Goal: Information Seeking & Learning: Learn about a topic

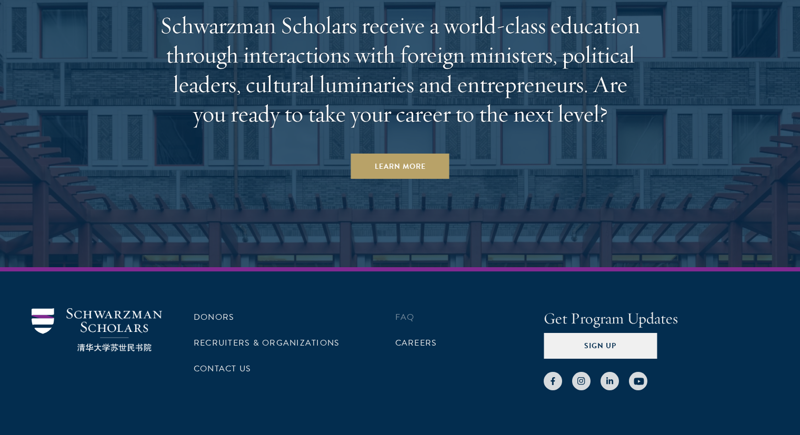
scroll to position [3240, 0]
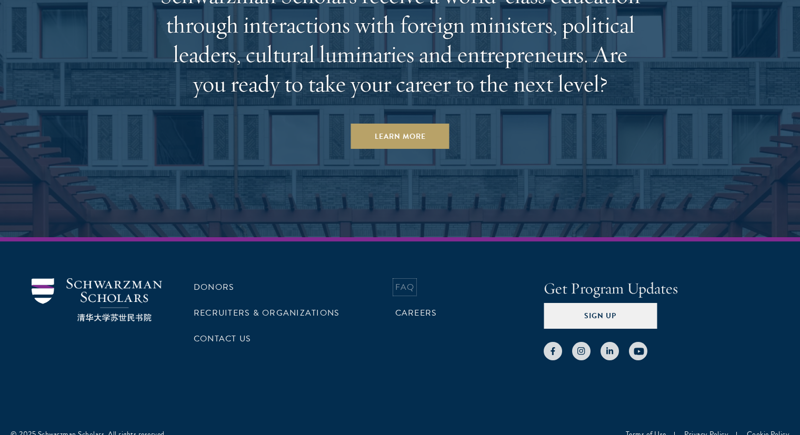
click at [404, 281] on link "FAQ" at bounding box center [404, 287] width 19 height 13
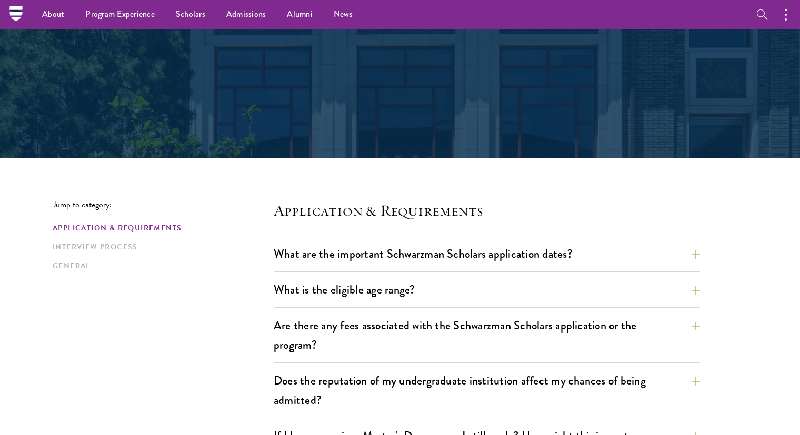
scroll to position [105, 0]
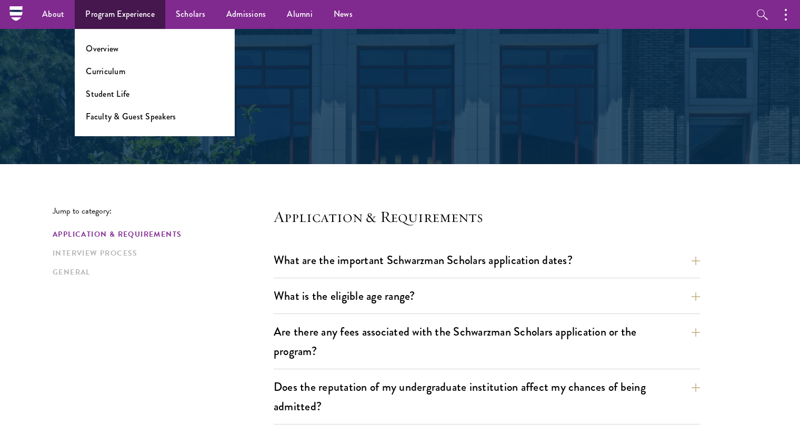
click at [120, 123] on ul "Overview Curriculum Student Life Faculty & Guest Speakers" at bounding box center [155, 82] width 160 height 107
click at [119, 120] on link "Faculty & Guest Speakers" at bounding box center [131, 117] width 90 height 12
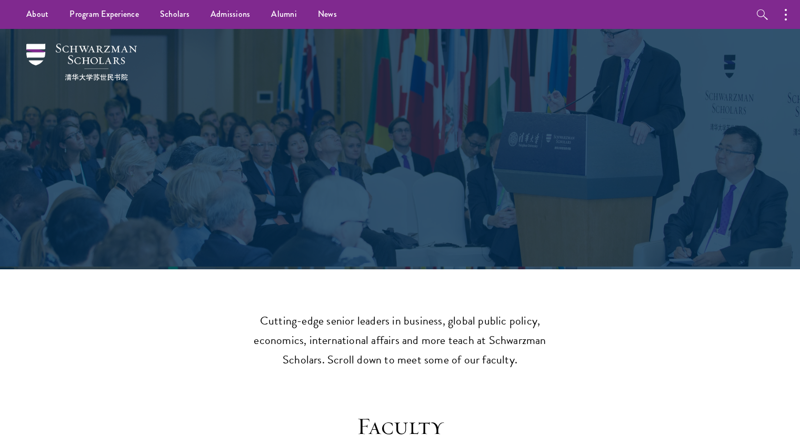
drag, startPoint x: 233, startPoint y: 273, endPoint x: 189, endPoint y: 34, distance: 243.6
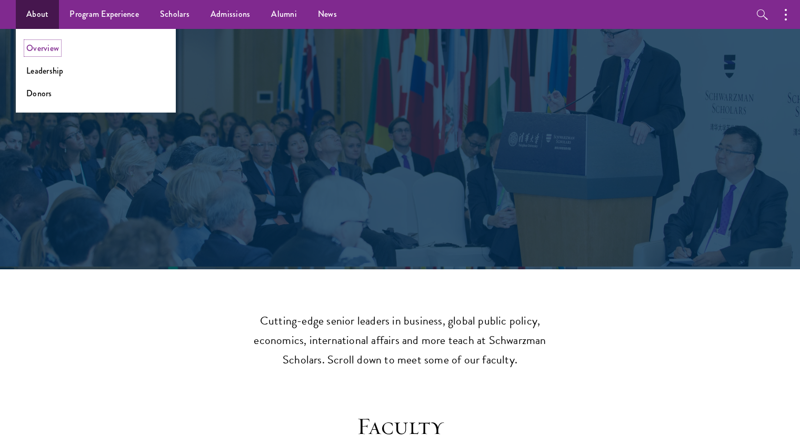
click at [58, 48] on link "Overview" at bounding box center [42, 48] width 33 height 12
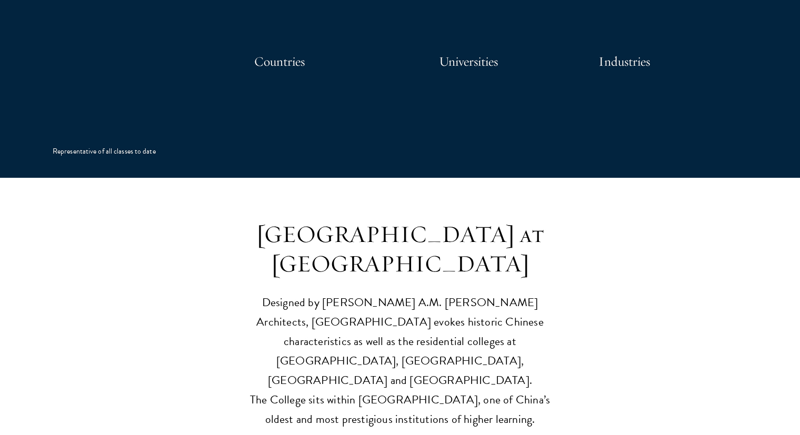
scroll to position [2527, 0]
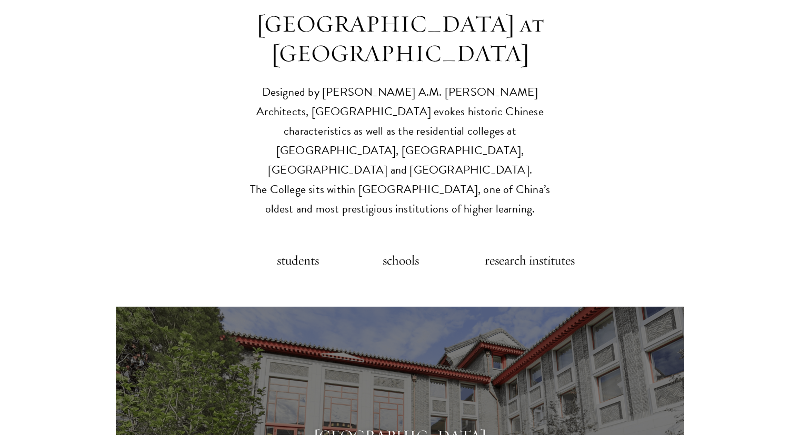
click at [401, 250] on h5 "schools" at bounding box center [399, 260] width 42 height 21
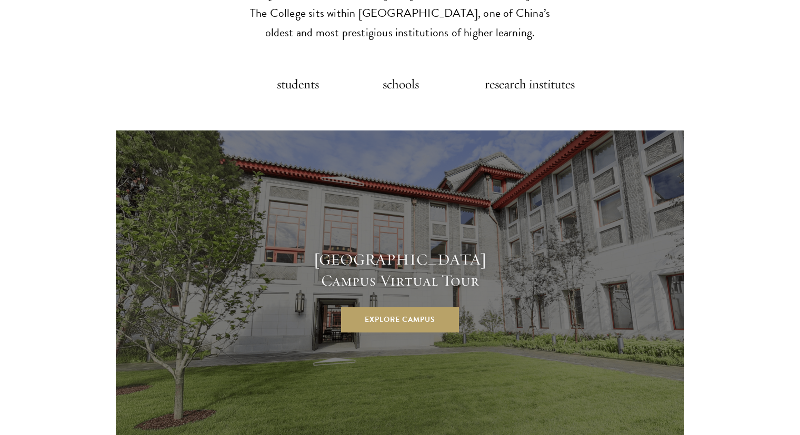
scroll to position [2738, 0]
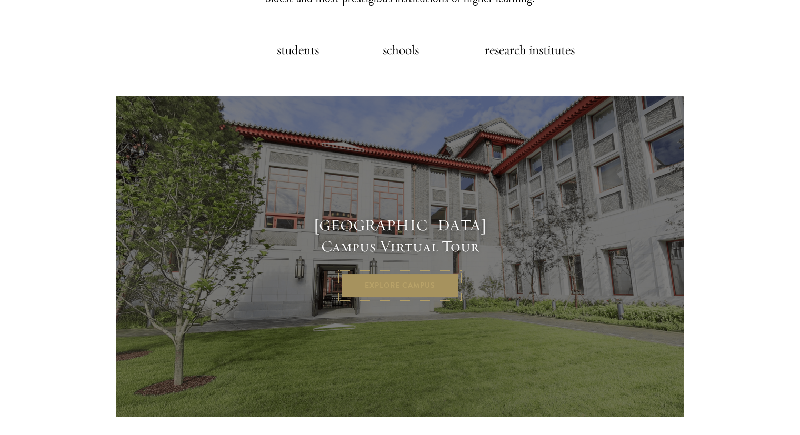
click at [404, 273] on link "Explore Campus" at bounding box center [400, 285] width 118 height 25
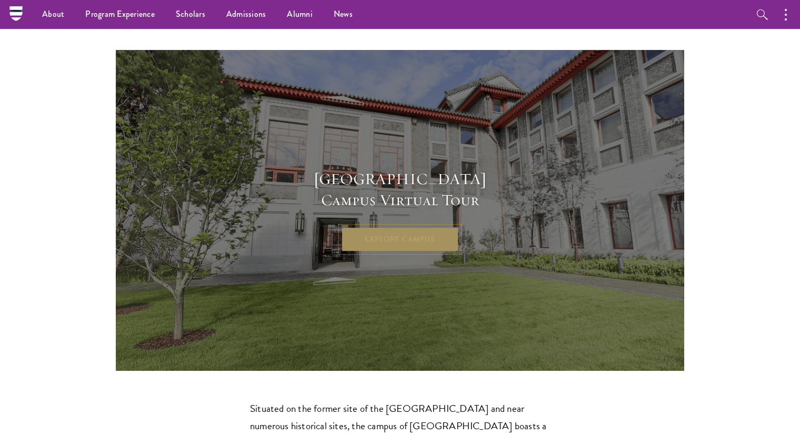
scroll to position [2630, 0]
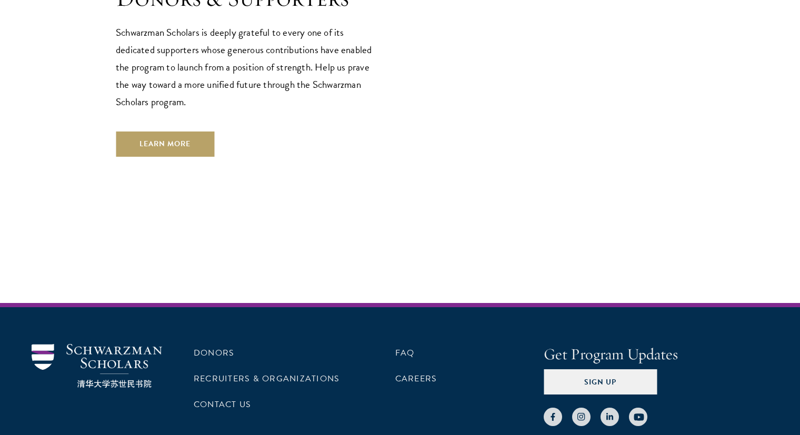
scroll to position [3174, 0]
